Goal: Task Accomplishment & Management: Use online tool/utility

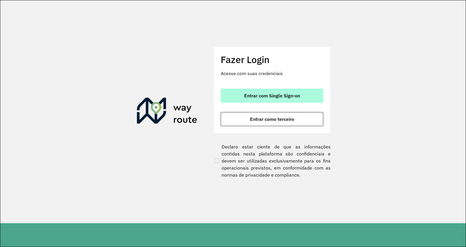
click at [248, 91] on button "Entrar com Single Sign-on" at bounding box center [272, 96] width 103 height 14
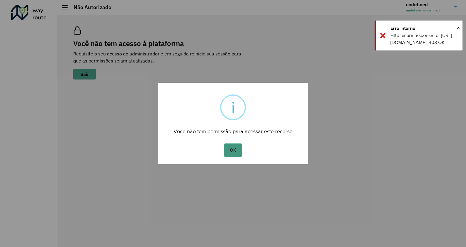
click at [232, 152] on button "OK" at bounding box center [232, 149] width 17 height 13
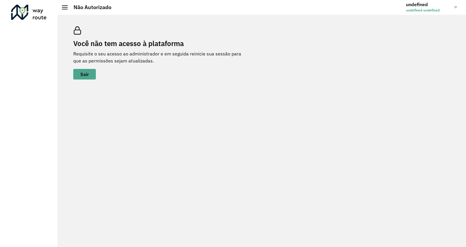
click at [35, 14] on div at bounding box center [28, 12] width 35 height 15
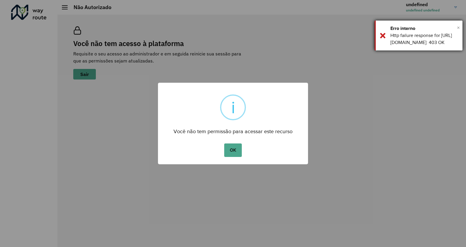
click at [459, 27] on span "×" at bounding box center [458, 27] width 3 height 9
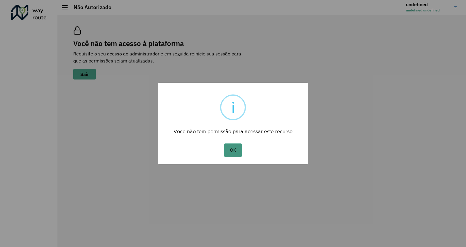
click at [236, 151] on button "OK" at bounding box center [232, 149] width 17 height 13
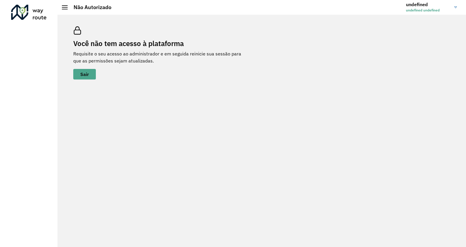
click at [456, 6] on img at bounding box center [455, 7] width 3 height 2
click at [62, 6] on hb-header "Não Autorizado undefined undefined undefined Encerrar sessão Modo Noturno" at bounding box center [261, 7] width 409 height 15
click at [69, 7] on h2 "Não Autorizado" at bounding box center [90, 7] width 44 height 6
click at [66, 7] on span at bounding box center [65, 7] width 6 height 1
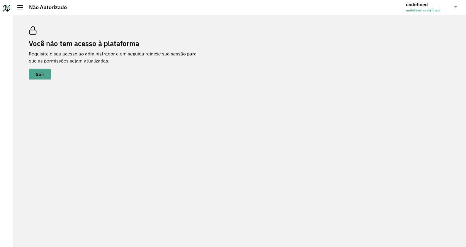
click at [55, 8] on h2 "Não Autorizado" at bounding box center [45, 7] width 44 height 6
click at [19, 10] on div "Não Autorizado" at bounding box center [42, 7] width 50 height 6
click at [20, 6] on div at bounding box center [20, 7] width 6 height 4
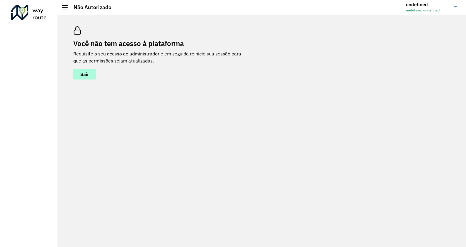
click at [82, 73] on span "Sair" at bounding box center [84, 74] width 9 height 5
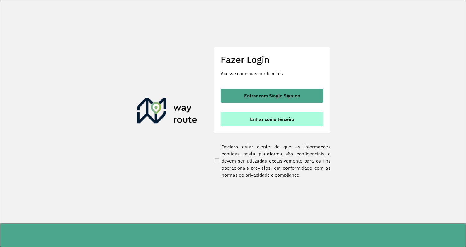
click at [259, 119] on span "Entrar como terceiro" at bounding box center [272, 119] width 44 height 5
